Goal: Information Seeking & Learning: Stay updated

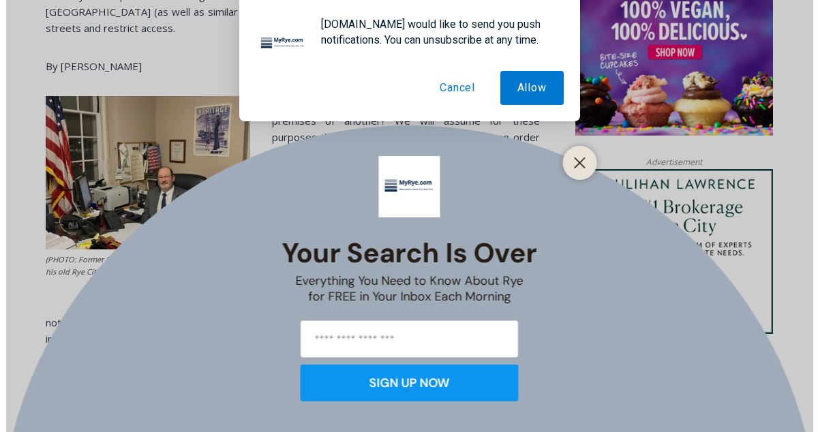
scroll to position [1139, 0]
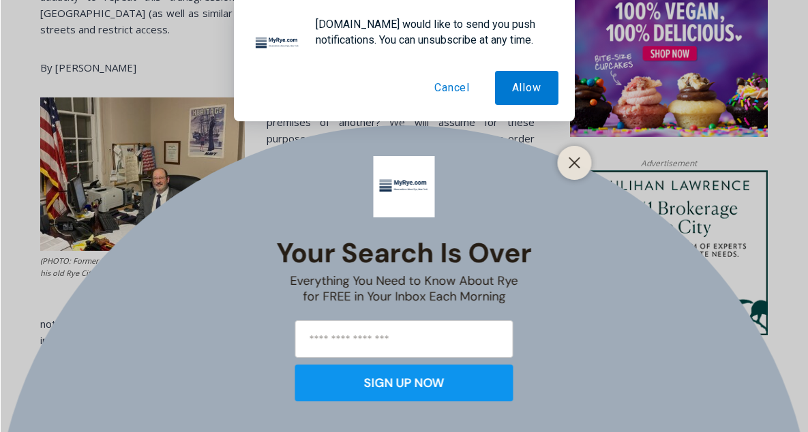
click at [456, 89] on button "Cancel" at bounding box center [452, 88] width 70 height 34
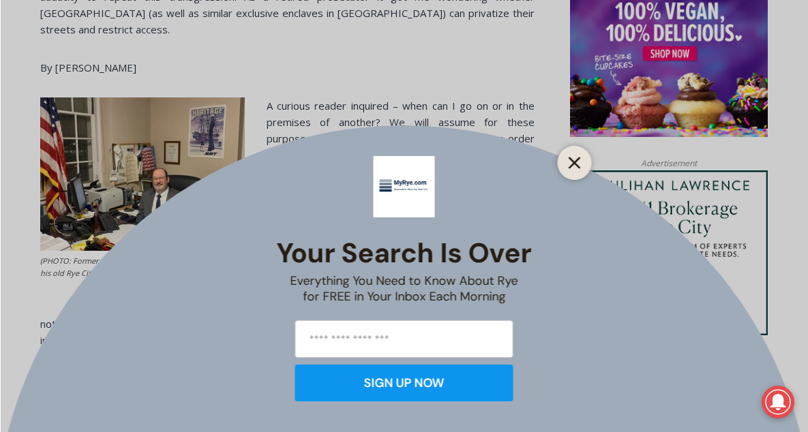
click at [567, 158] on button "Close" at bounding box center [574, 162] width 19 height 19
